Goal: Transaction & Acquisition: Purchase product/service

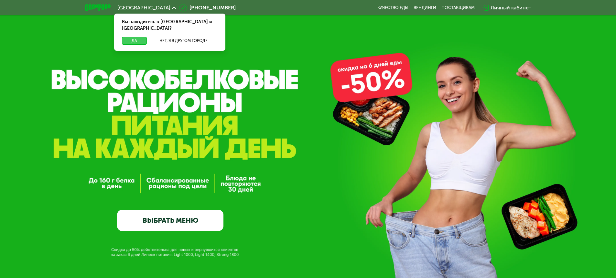
click at [125, 37] on button "Да" at bounding box center [134, 41] width 25 height 8
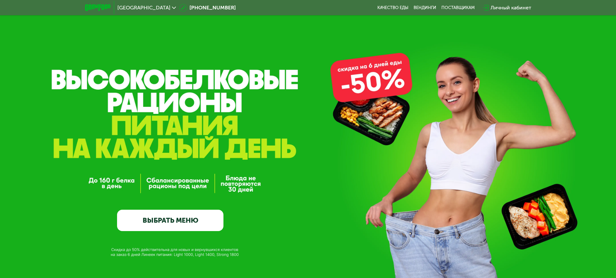
click at [192, 228] on link "ВЫБРАТЬ МЕНЮ" at bounding box center [170, 219] width 106 height 21
click at [185, 218] on link "ВЫБРАТЬ МЕНЮ" at bounding box center [170, 219] width 106 height 21
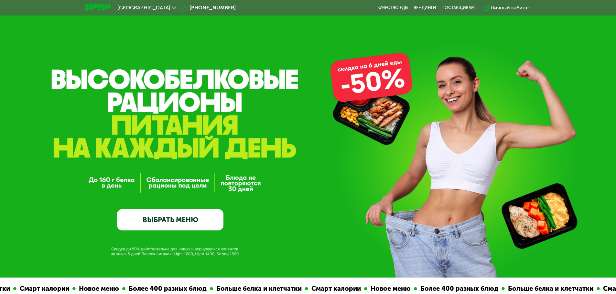
click at [175, 225] on link "ВЫБРАТЬ МЕНЮ" at bounding box center [170, 219] width 106 height 21
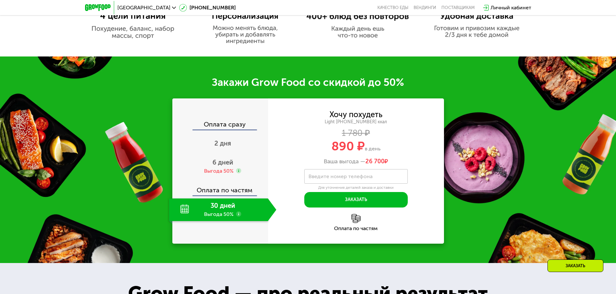
scroll to position [517, 0]
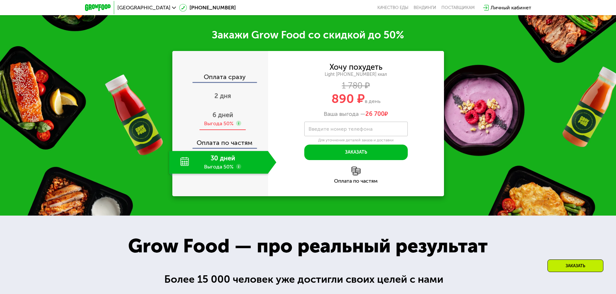
click at [218, 117] on span "6 дней" at bounding box center [222, 115] width 21 height 8
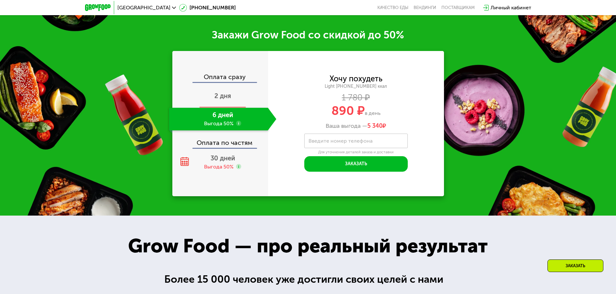
click at [221, 100] on span "2 дня" at bounding box center [222, 96] width 17 height 8
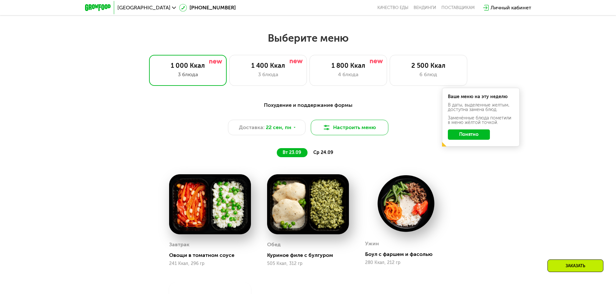
click at [357, 129] on button "Настроить меню" at bounding box center [350, 128] width 78 height 16
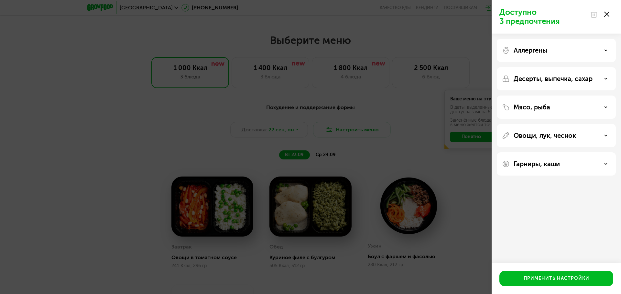
click at [359, 128] on div "Доступно 3 предпочтения Аллергены Десерты, выпечка, сахар Мясо, рыба Овощи, лук…" at bounding box center [310, 147] width 621 height 294
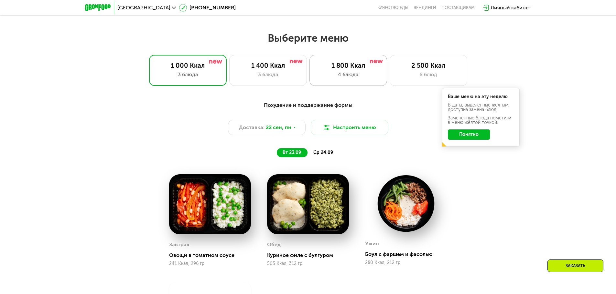
click at [338, 79] on div "4 блюда" at bounding box center [348, 75] width 64 height 8
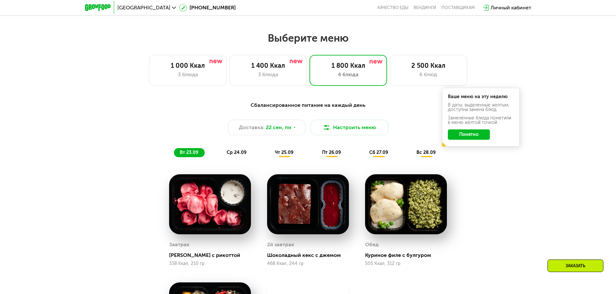
click at [468, 136] on button "Понятно" at bounding box center [469, 135] width 42 height 10
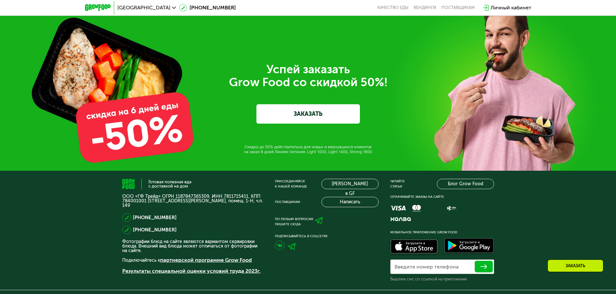
scroll to position [2230, 0]
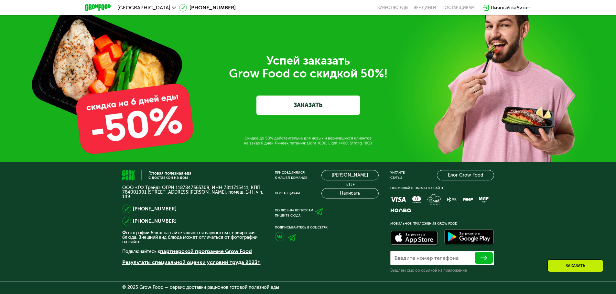
click at [285, 107] on link "ЗАКАЗАТЬ" at bounding box center [307, 105] width 103 height 19
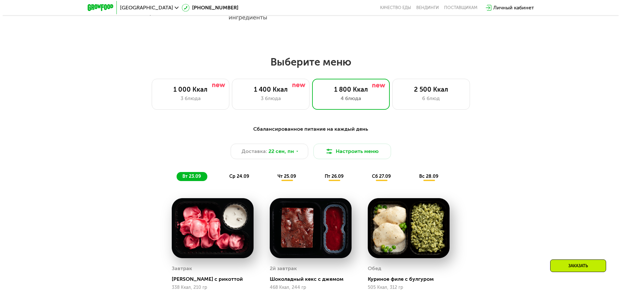
scroll to position [534, 0]
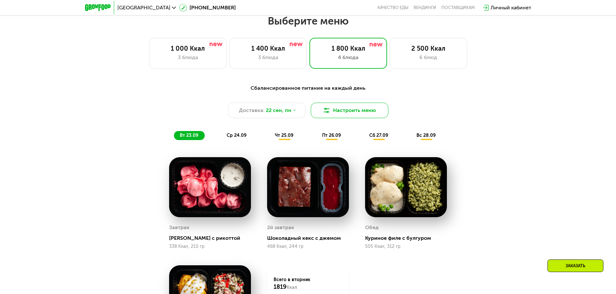
click at [347, 109] on button "Настроить меню" at bounding box center [350, 111] width 78 height 16
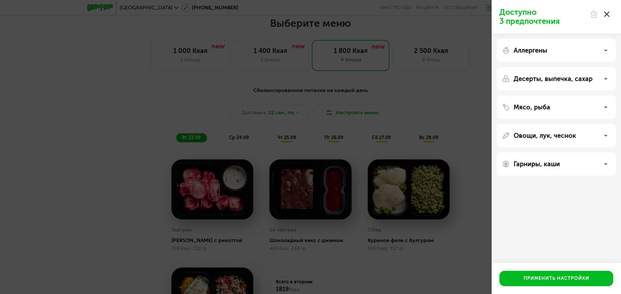
click at [604, 51] on icon at bounding box center [605, 50] width 3 height 3
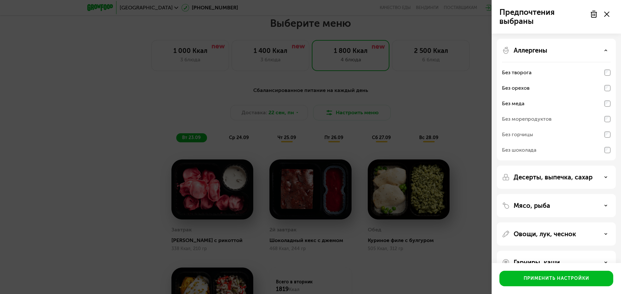
click at [602, 178] on div "Десерты, выпечка, сахар" at bounding box center [556, 178] width 109 height 8
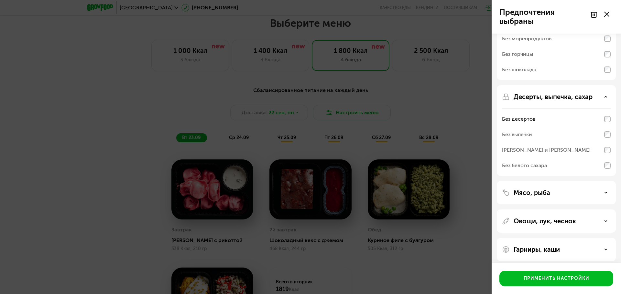
scroll to position [85, 0]
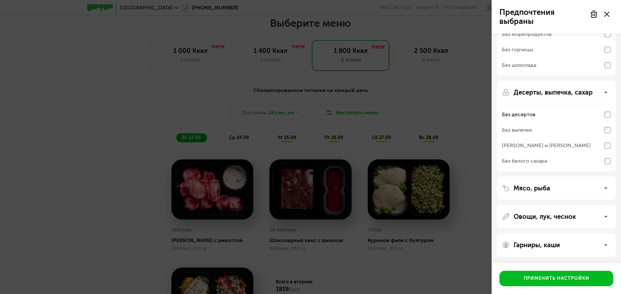
click at [604, 246] on icon at bounding box center [605, 245] width 3 height 3
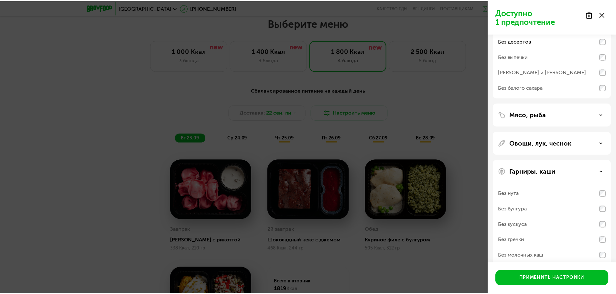
scroll to position [168, 0]
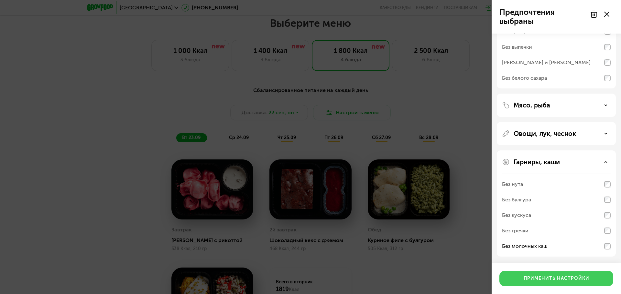
click at [555, 277] on div "Применить настройки" at bounding box center [556, 279] width 66 height 6
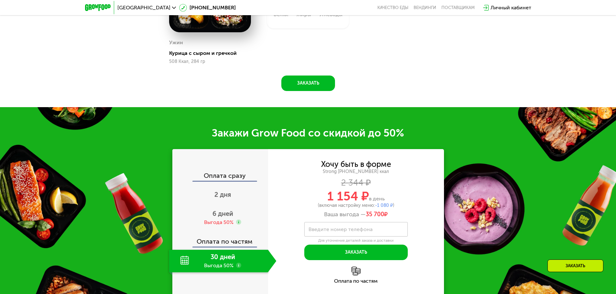
scroll to position [890, 0]
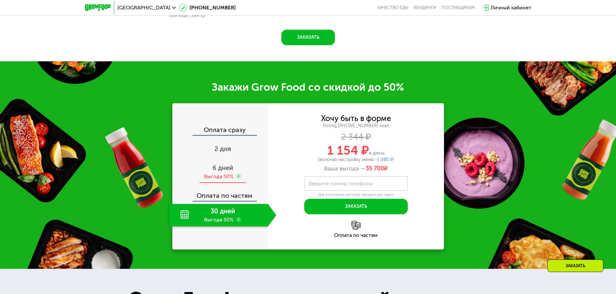
click at [221, 172] on span "6 дней" at bounding box center [222, 168] width 21 height 8
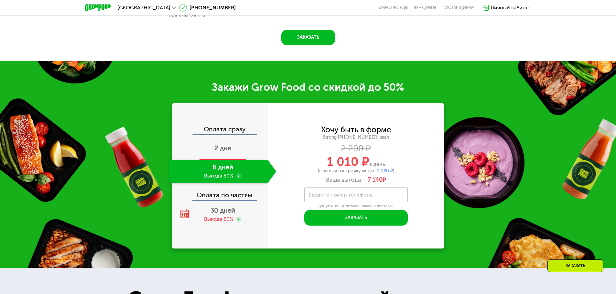
click at [220, 152] on span "2 дня" at bounding box center [222, 148] width 17 height 8
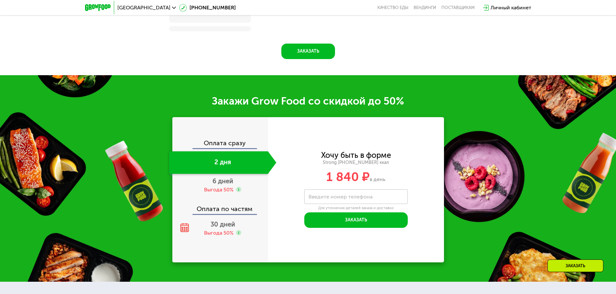
scroll to position [904, 0]
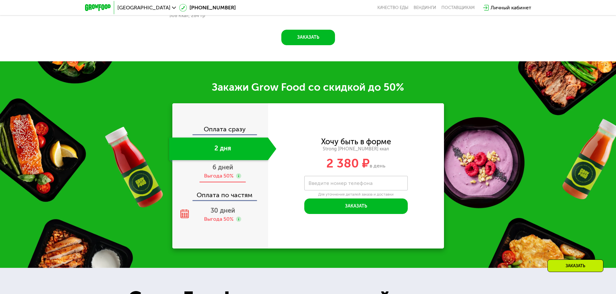
click at [222, 171] on span "6 дней" at bounding box center [222, 168] width 21 height 8
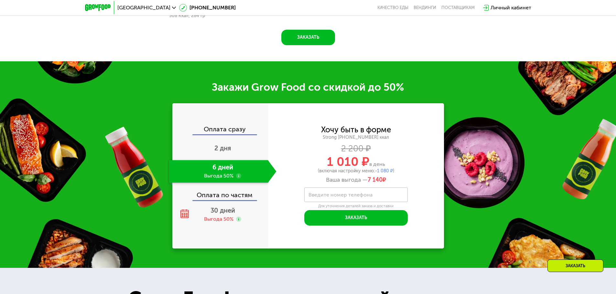
click at [230, 199] on div "Оплата по частям" at bounding box center [220, 193] width 95 height 15
click at [213, 215] on span "30 дней" at bounding box center [222, 211] width 25 height 8
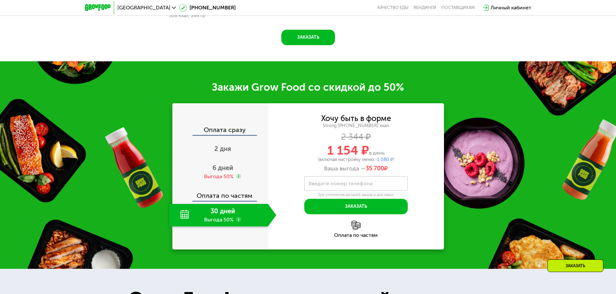
click at [327, 184] on label "Введите номер телефона" at bounding box center [340, 184] width 64 height 4
click at [327, 184] on input "Введите номер телефона" at bounding box center [355, 183] width 103 height 15
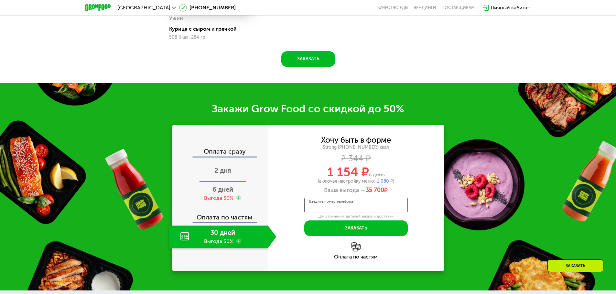
scroll to position [696, 0]
